Goal: Navigation & Orientation: Find specific page/section

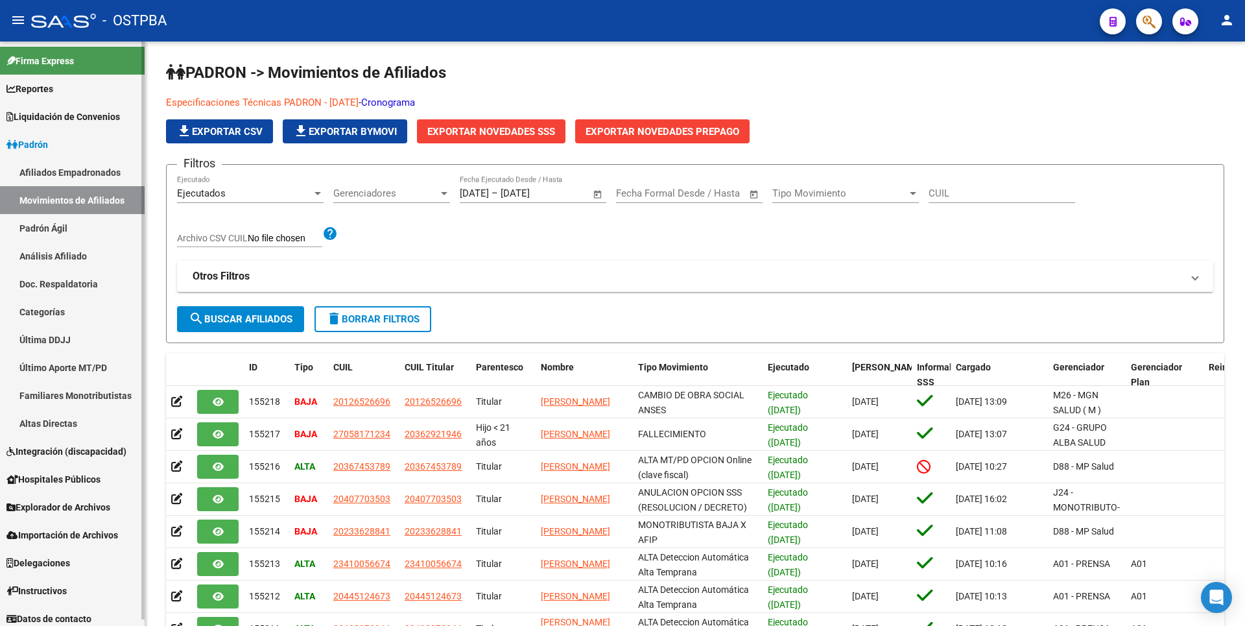
click at [64, 233] on link "Padrón Ágil" at bounding box center [72, 228] width 145 height 28
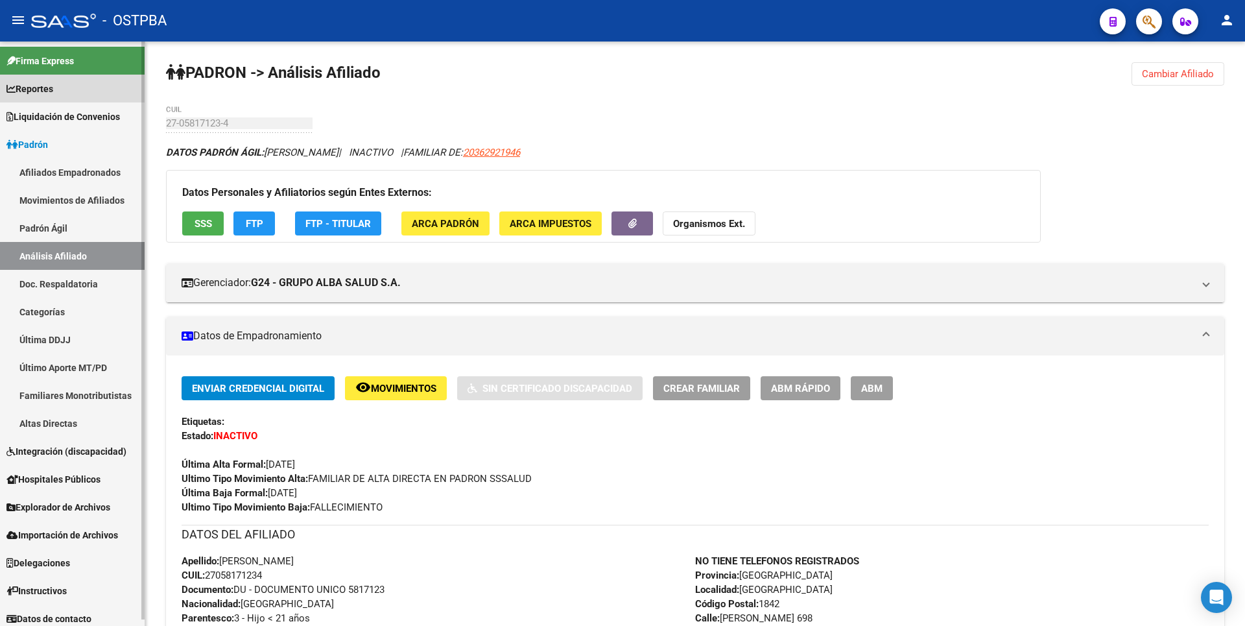
click at [62, 89] on link "Reportes" at bounding box center [72, 89] width 145 height 28
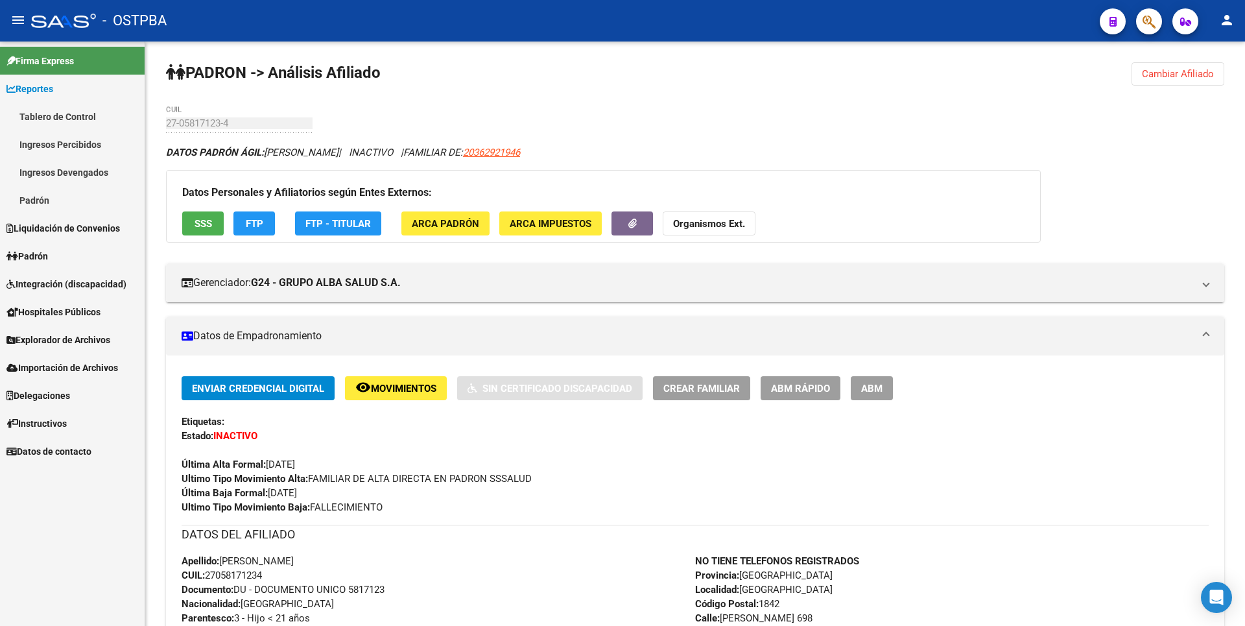
click at [52, 141] on link "Ingresos Percibidos" at bounding box center [72, 144] width 145 height 28
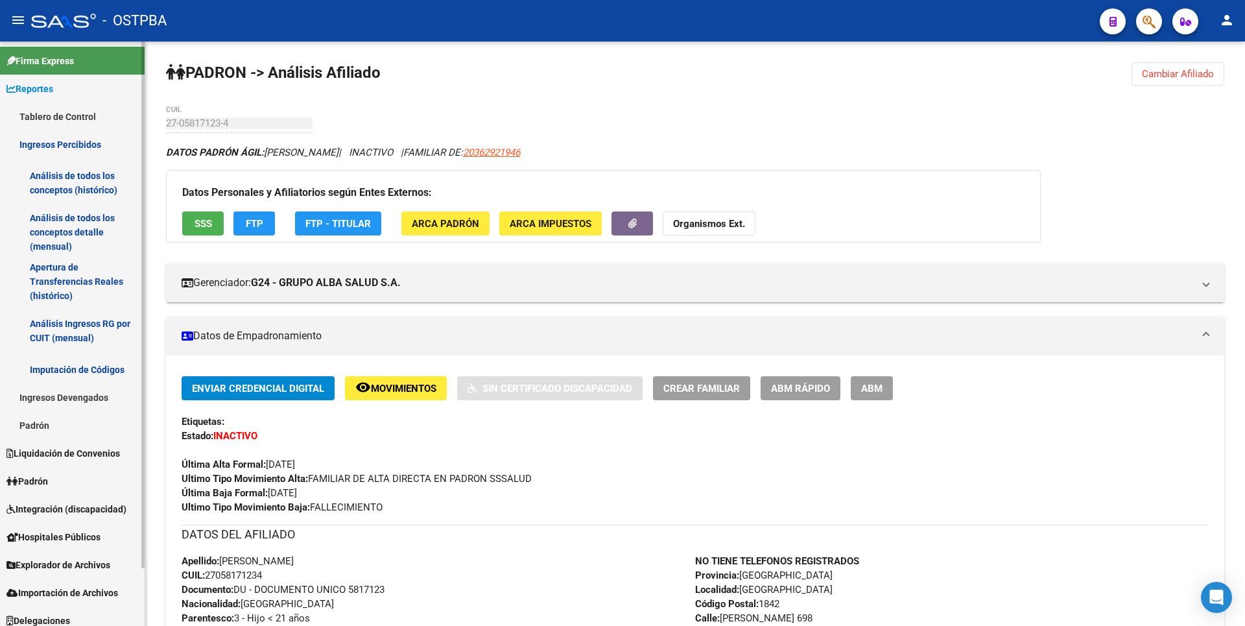
click at [50, 228] on link "Análisis de todos los conceptos detalle (mensual)" at bounding box center [72, 231] width 145 height 49
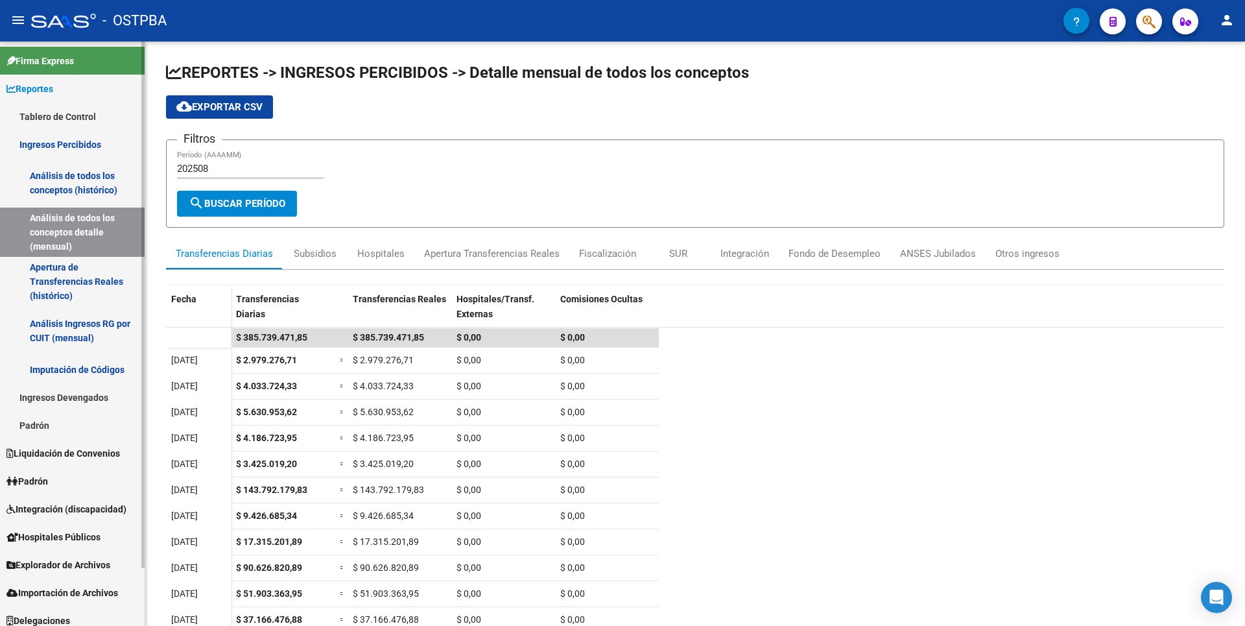
click at [65, 280] on link "Apertura de Transferencias Reales (histórico)" at bounding box center [72, 281] width 145 height 49
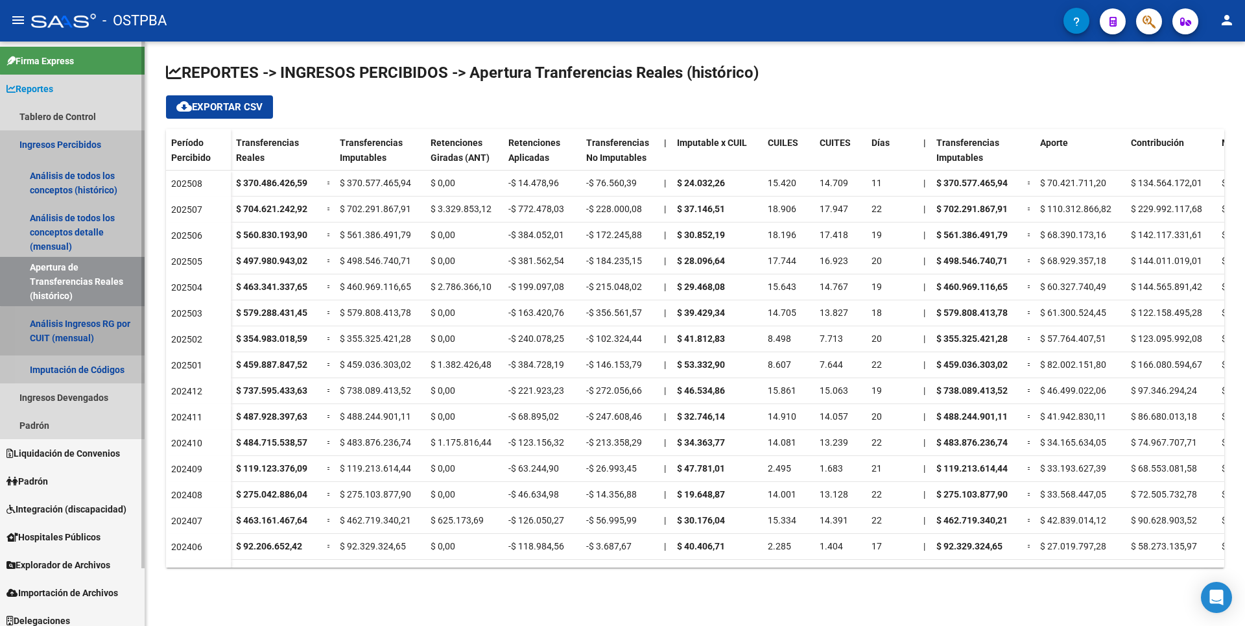
click at [79, 346] on link "Análisis Ingresos RG por CUIT (mensual)" at bounding box center [72, 330] width 145 height 49
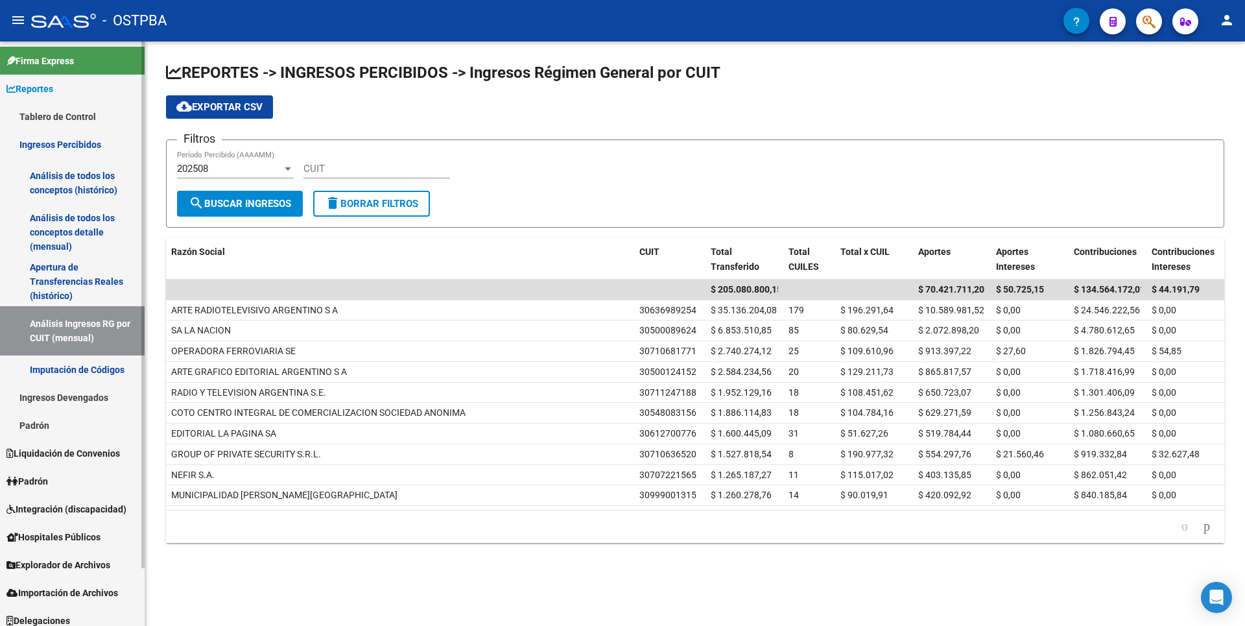
click at [53, 432] on link "Padrón" at bounding box center [72, 425] width 145 height 28
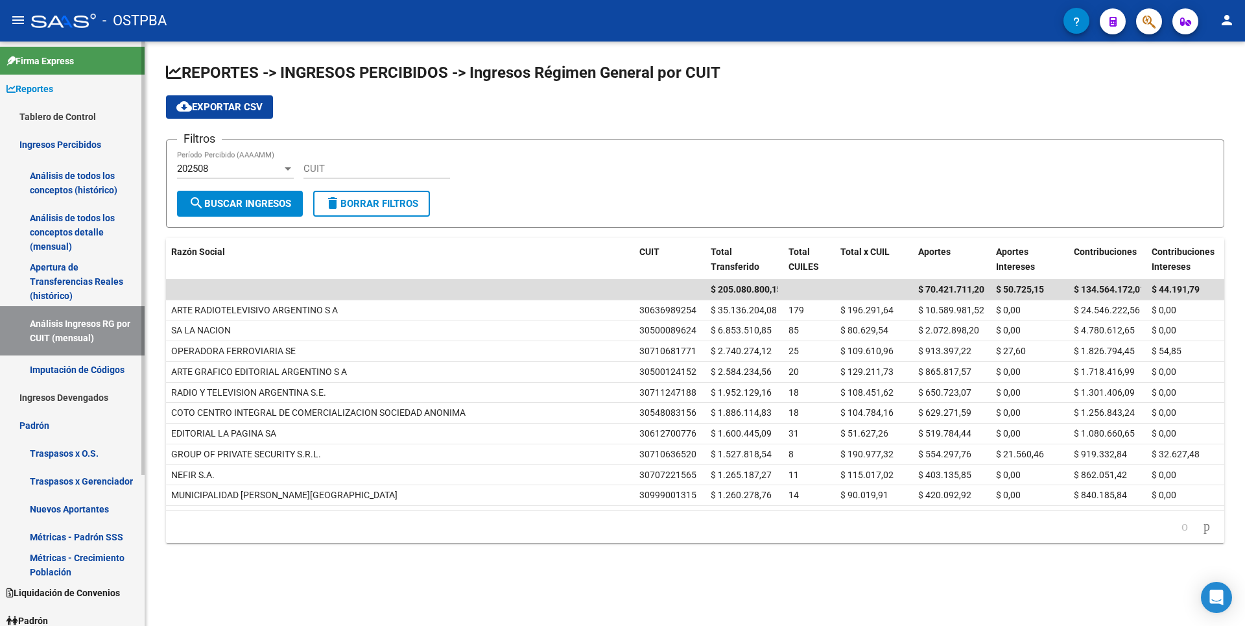
scroll to position [204, 0]
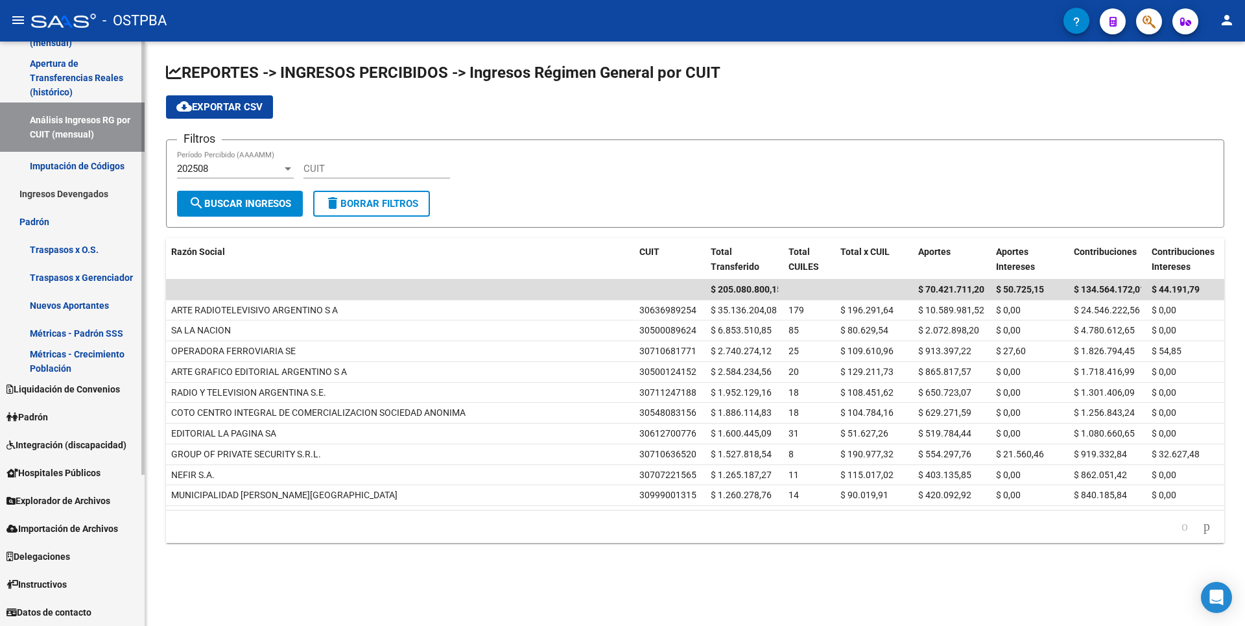
click at [62, 419] on link "Padrón" at bounding box center [72, 417] width 145 height 28
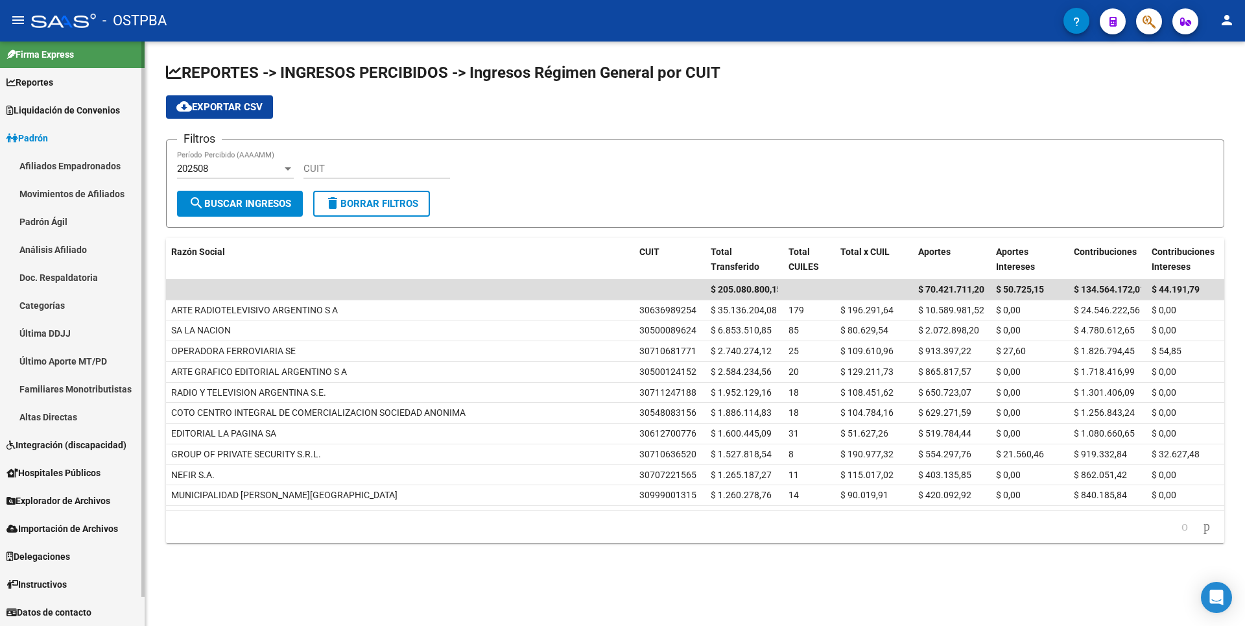
scroll to position [6, 0]
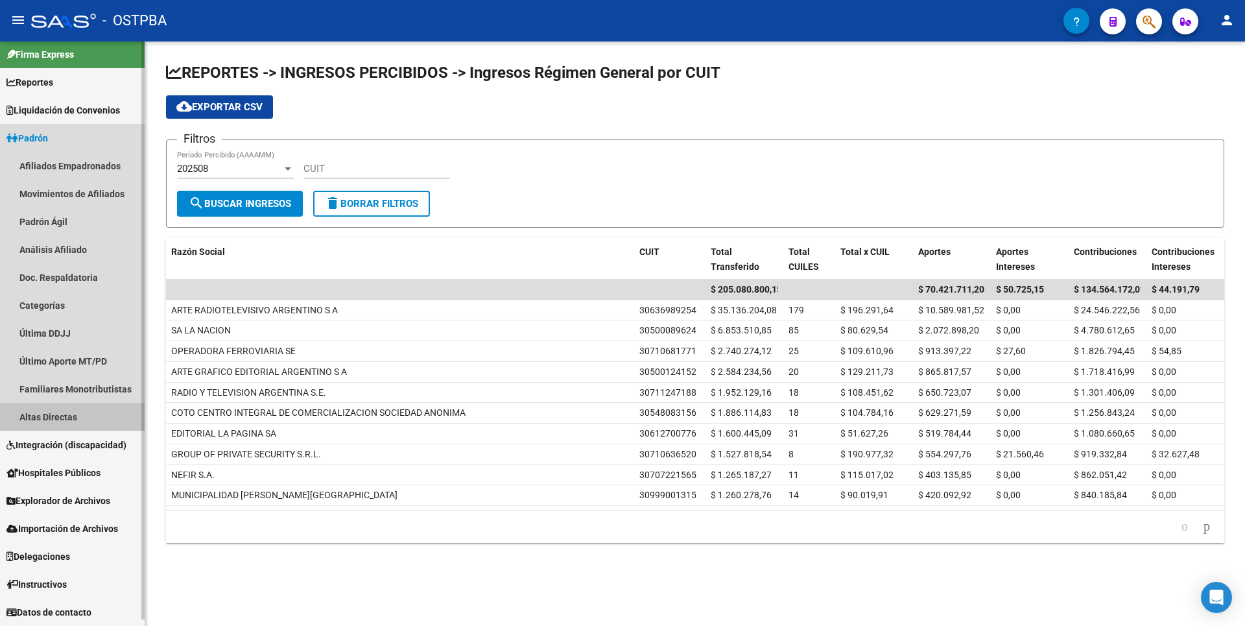
click at [76, 425] on link "Altas Directas" at bounding box center [72, 417] width 145 height 28
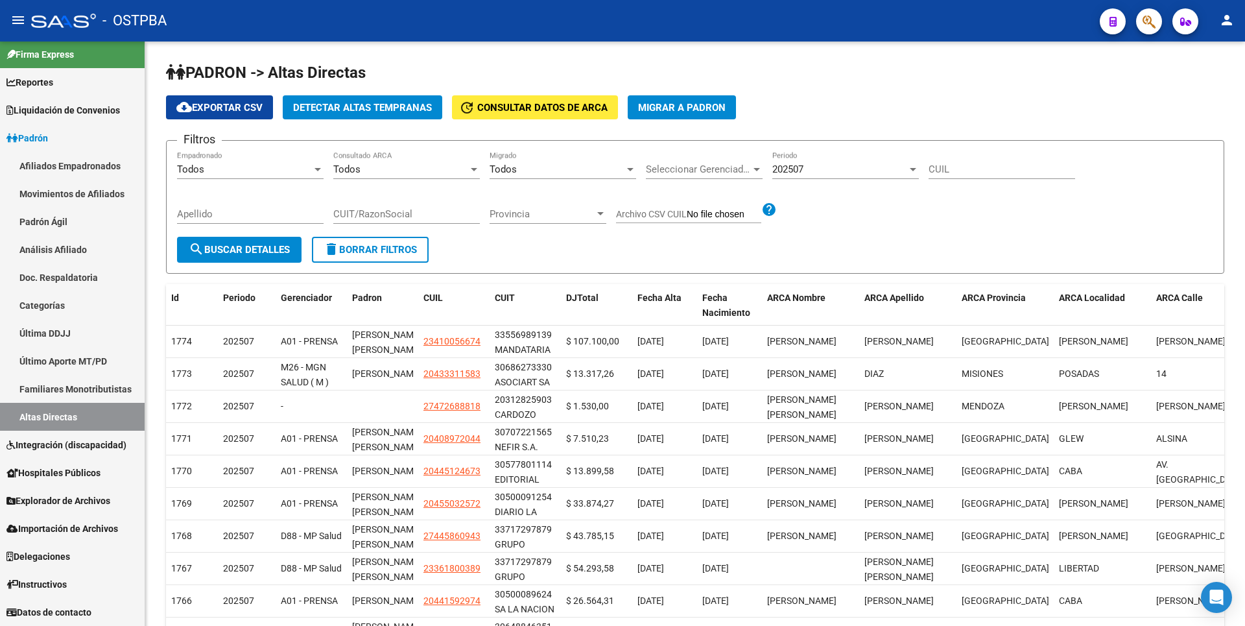
click at [348, 110] on span "Detectar Altas Tempranas" at bounding box center [362, 108] width 139 height 12
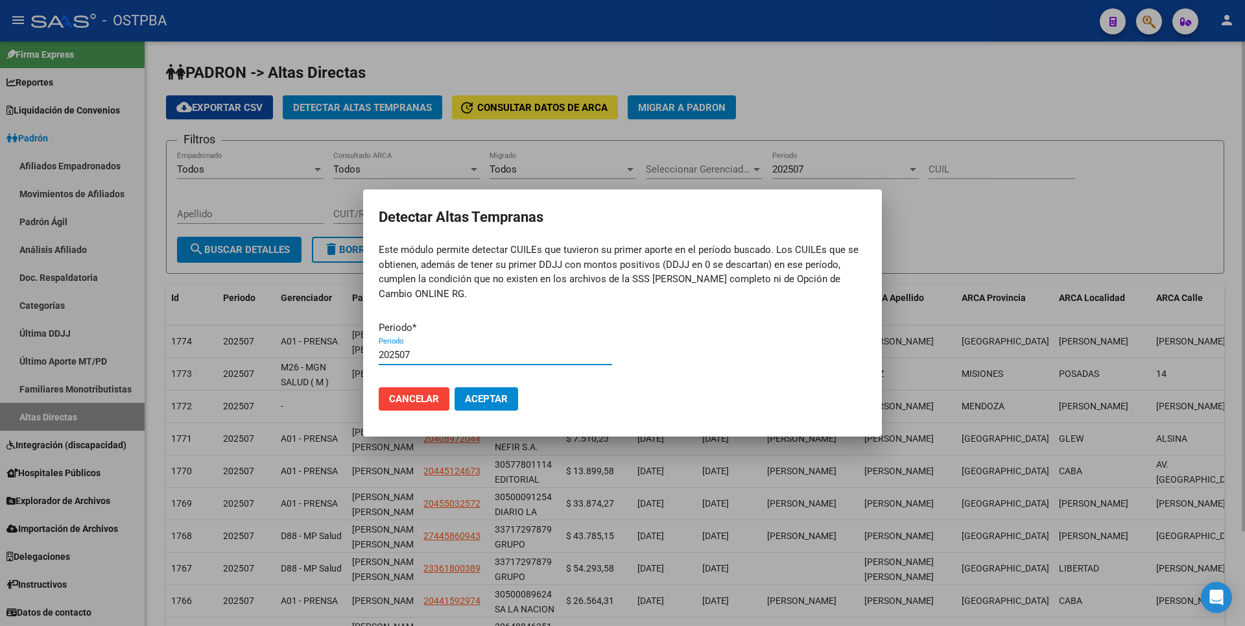
type input "202507"
click at [454, 387] on button "Aceptar" at bounding box center [486, 398] width 64 height 23
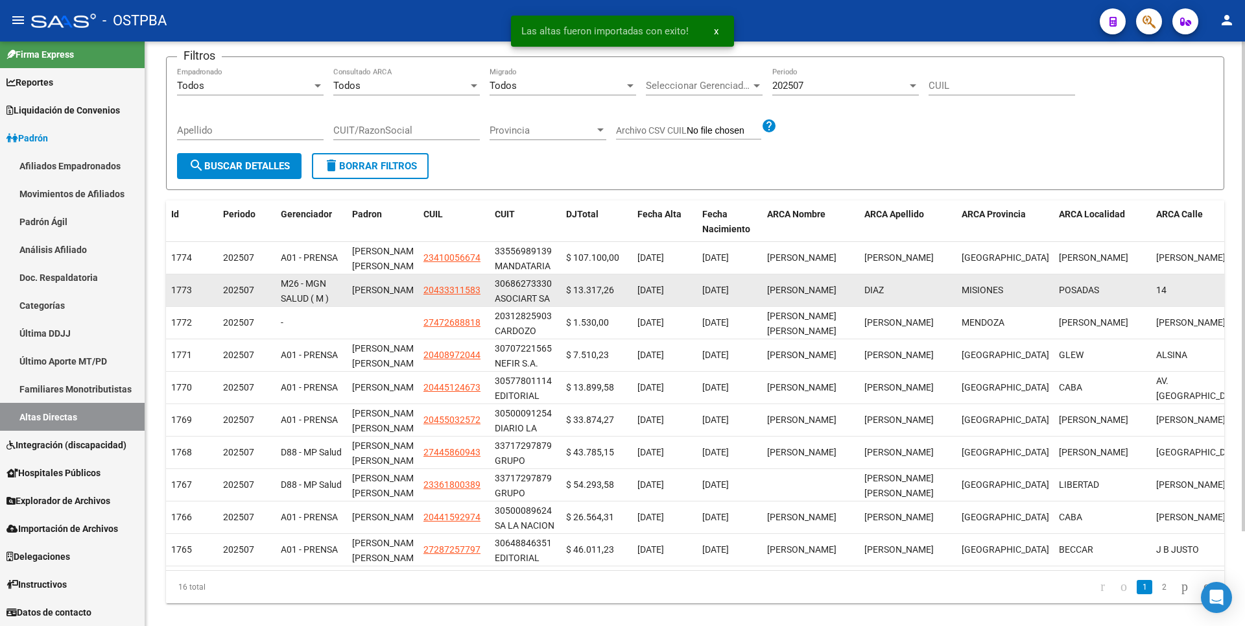
scroll to position [113, 0]
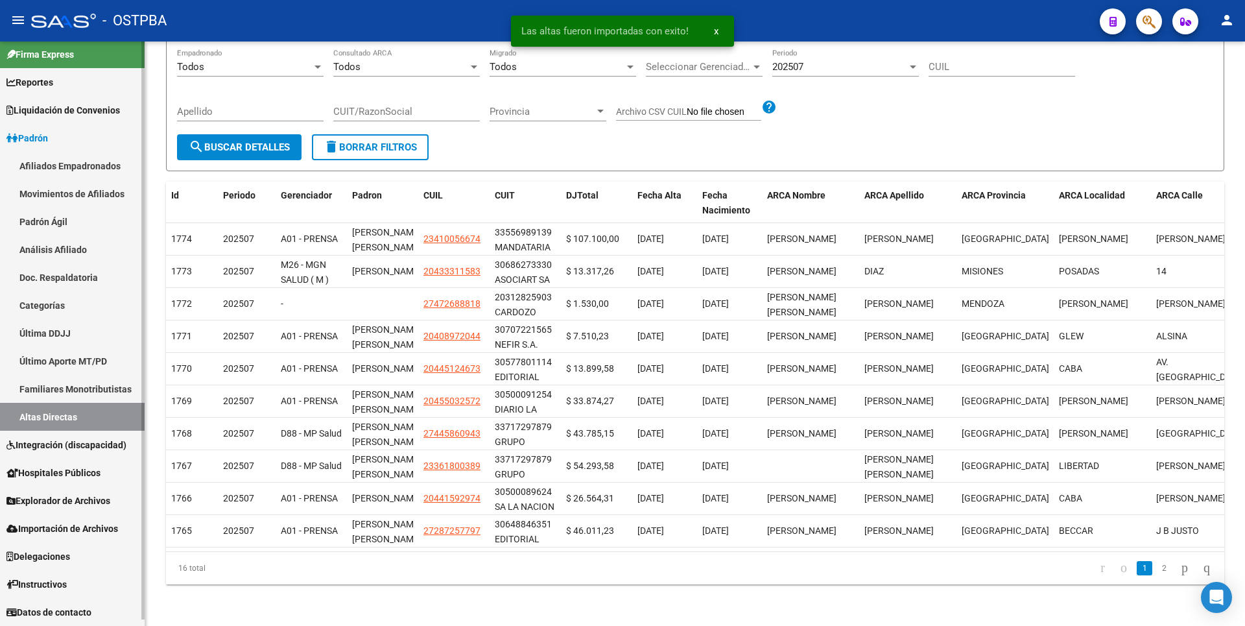
click at [88, 504] on span "Explorador de Archivos" at bounding box center [58, 500] width 104 height 14
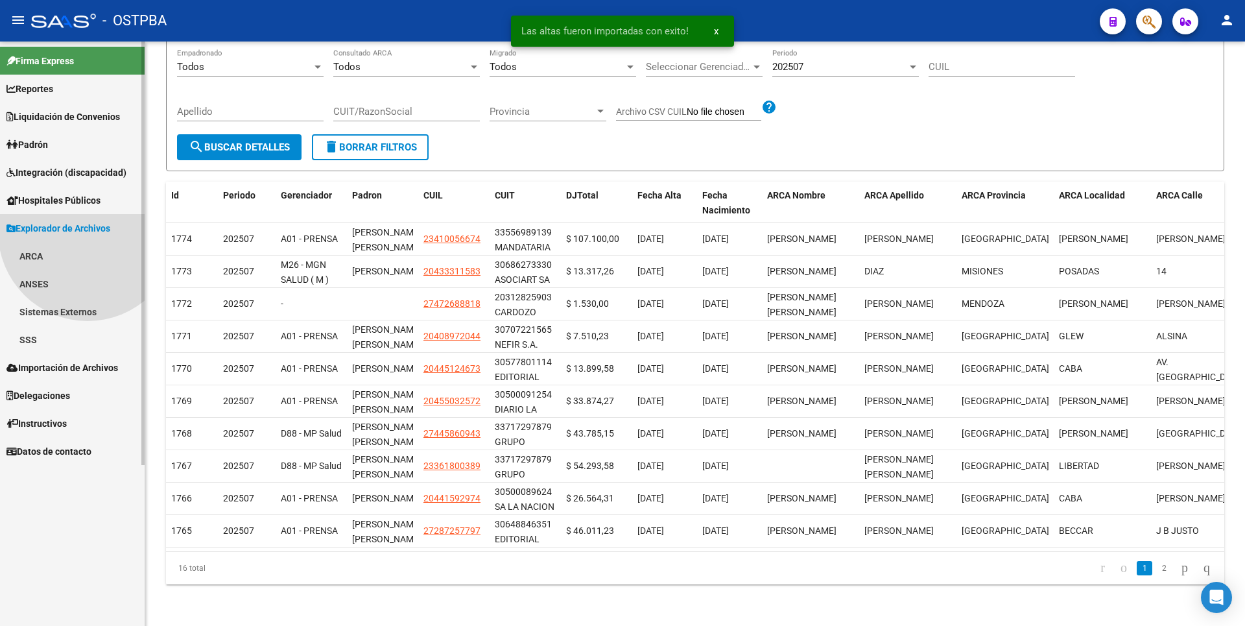
scroll to position [0, 0]
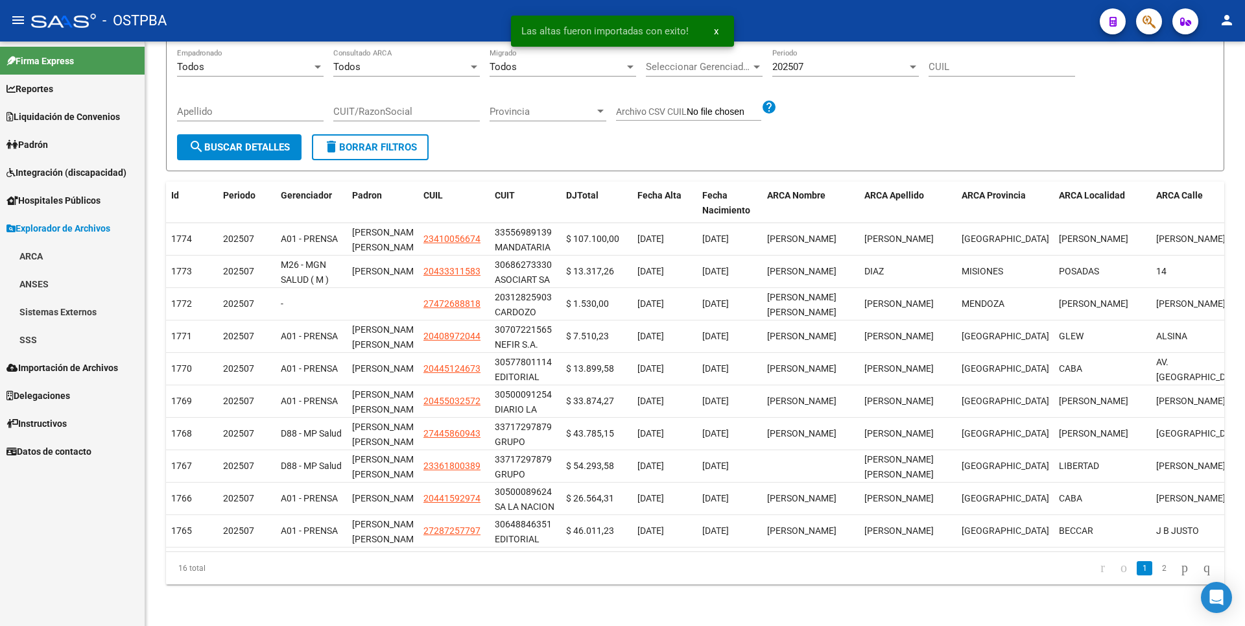
click at [42, 343] on link "SSS" at bounding box center [72, 339] width 145 height 28
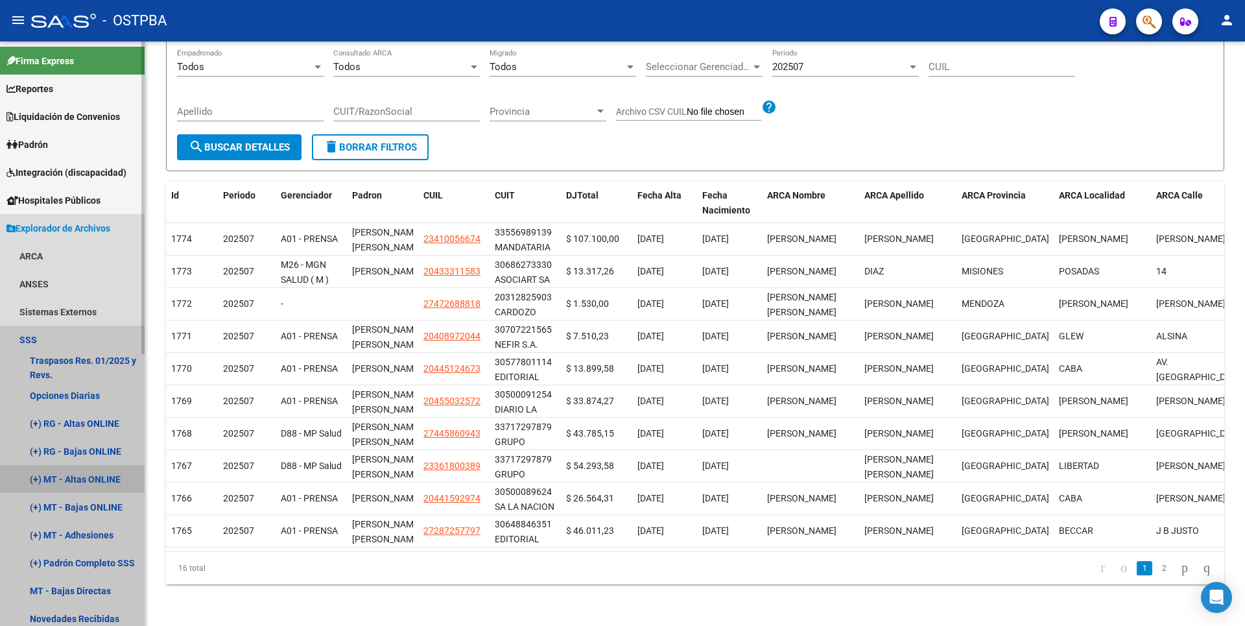
click at [91, 480] on link "(+) MT - Altas ONLINE" at bounding box center [72, 479] width 145 height 28
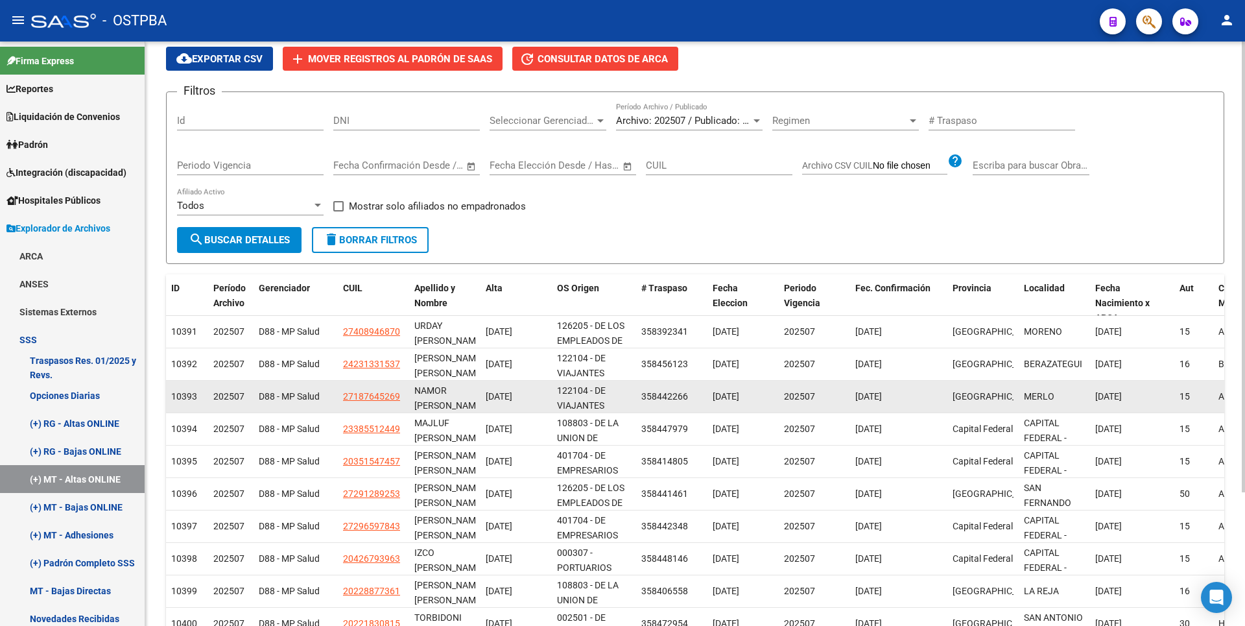
scroll to position [173, 0]
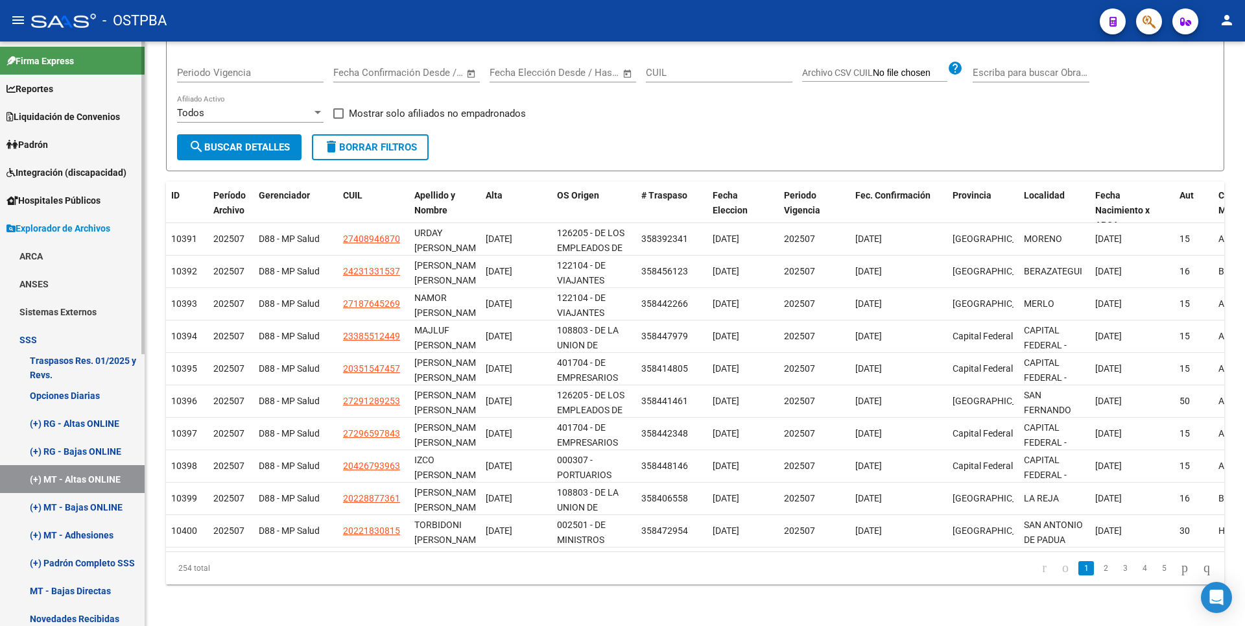
click at [84, 539] on link "(+) MT - Adhesiones" at bounding box center [72, 535] width 145 height 28
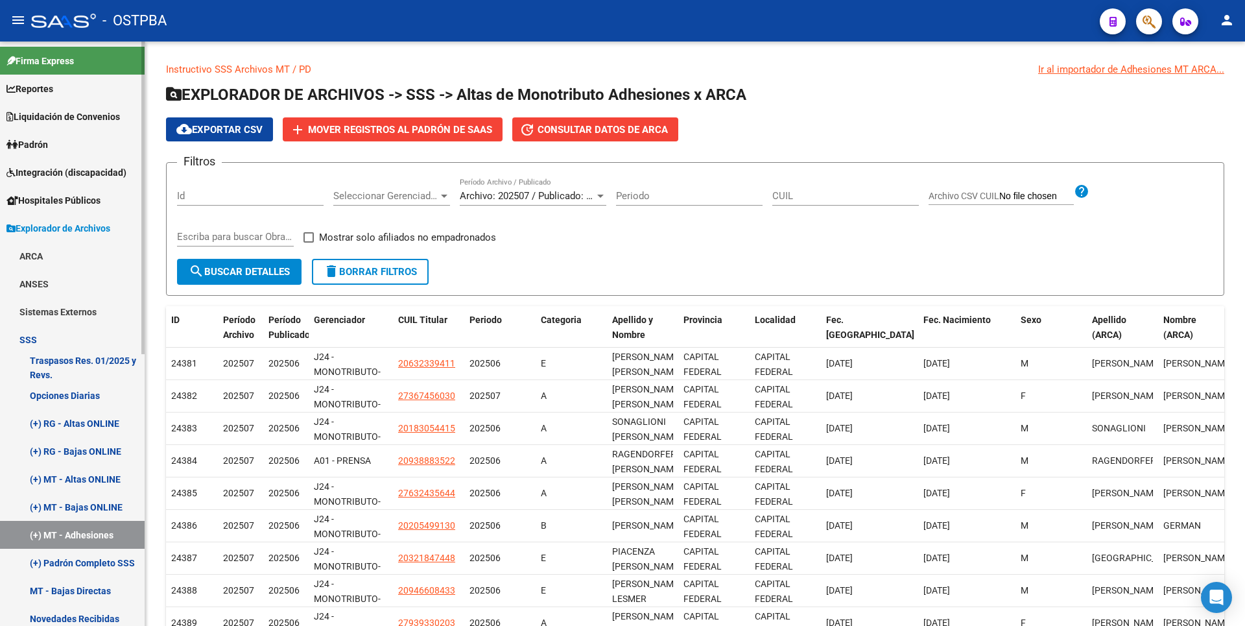
click at [76, 564] on link "(+) Padrón Completo SSS" at bounding box center [72, 562] width 145 height 28
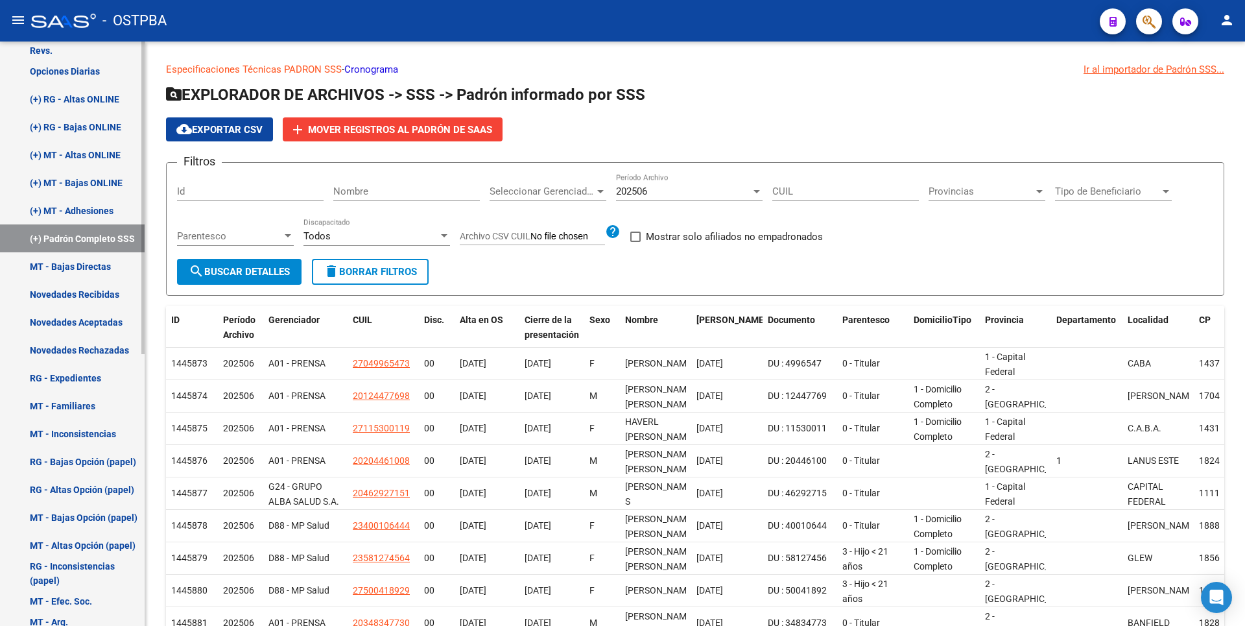
scroll to position [508, 0]
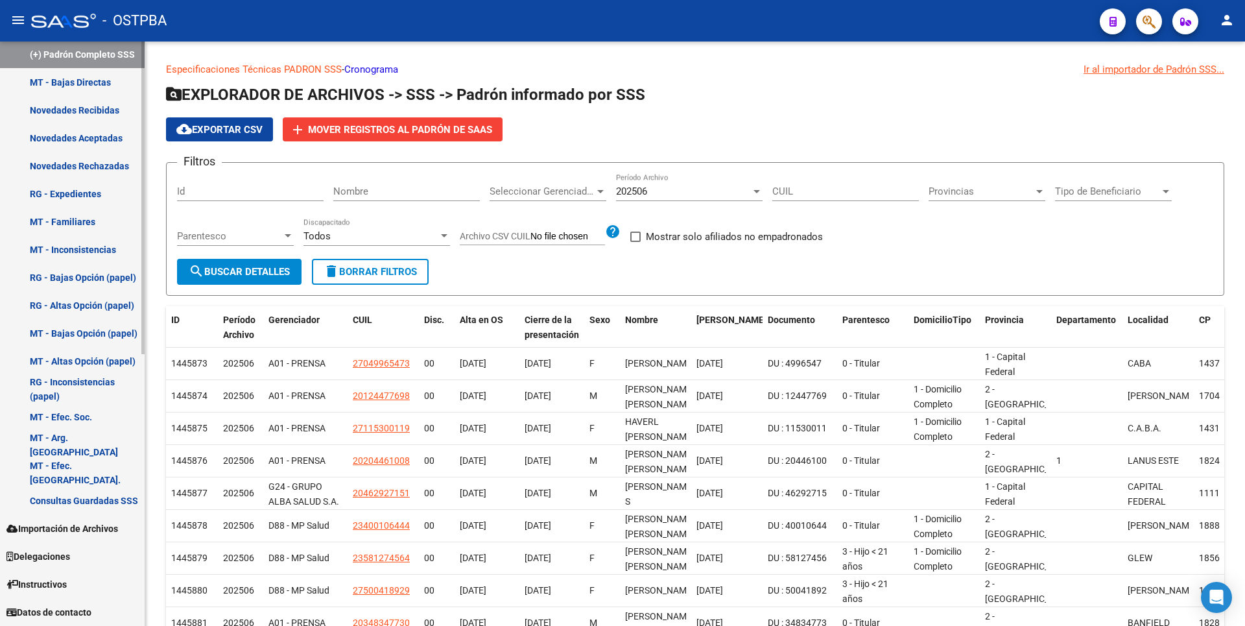
click at [73, 521] on span "Importación de Archivos" at bounding box center [61, 528] width 111 height 14
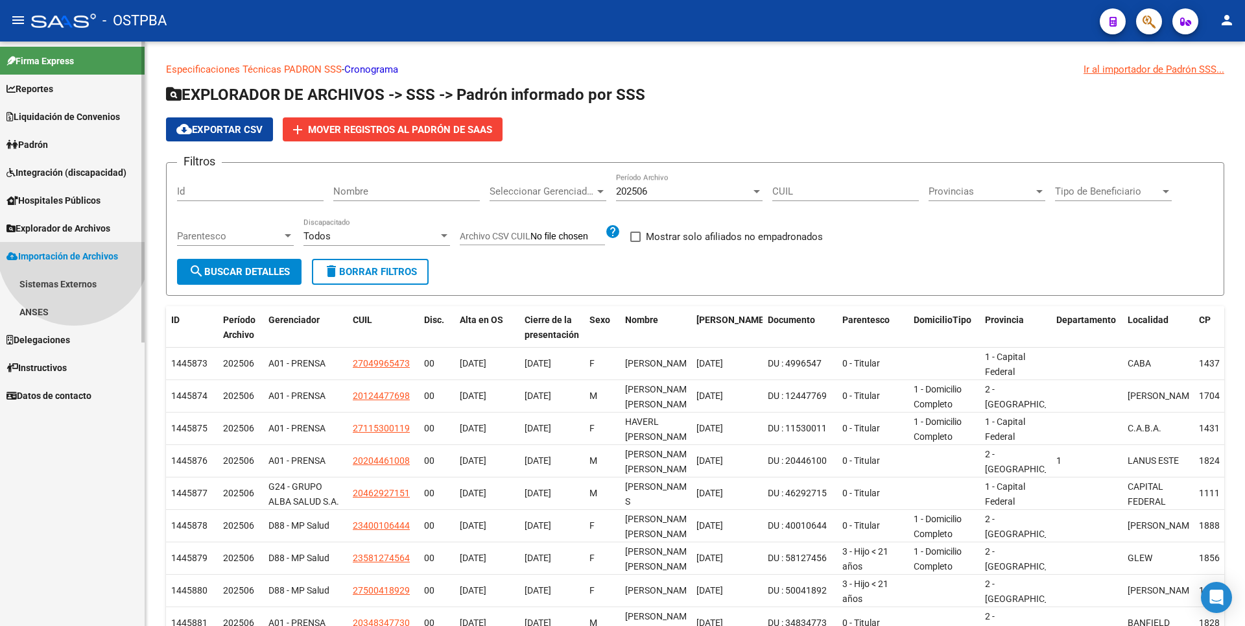
scroll to position [0, 0]
